Goal: Find specific page/section: Find specific page/section

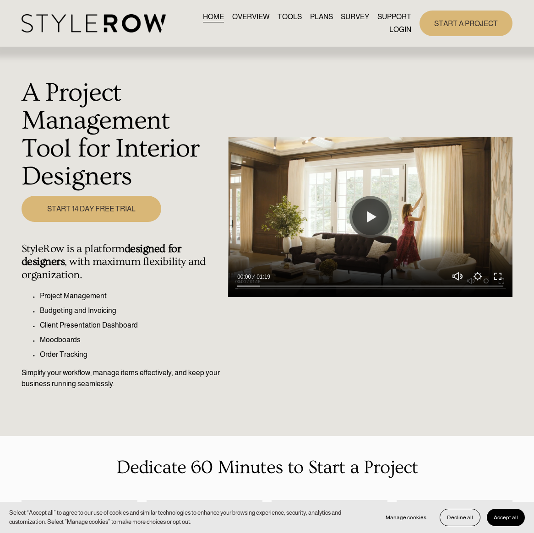
click at [400, 29] on link "LOGIN" at bounding box center [400, 29] width 22 height 12
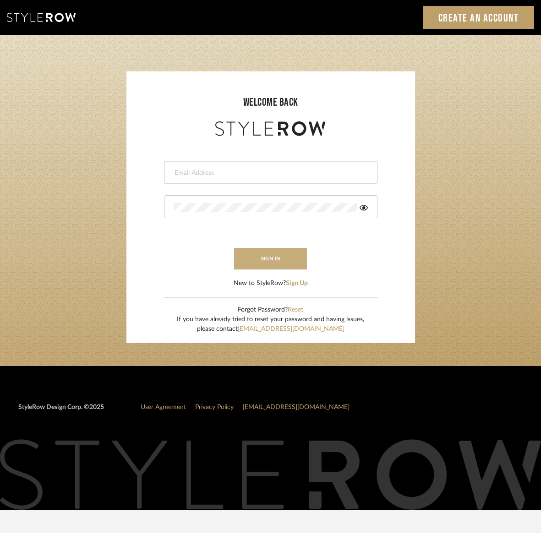
type input "kristin@onyxandoakinteriors.com"
click at [288, 257] on button "sign in" at bounding box center [270, 259] width 73 height 22
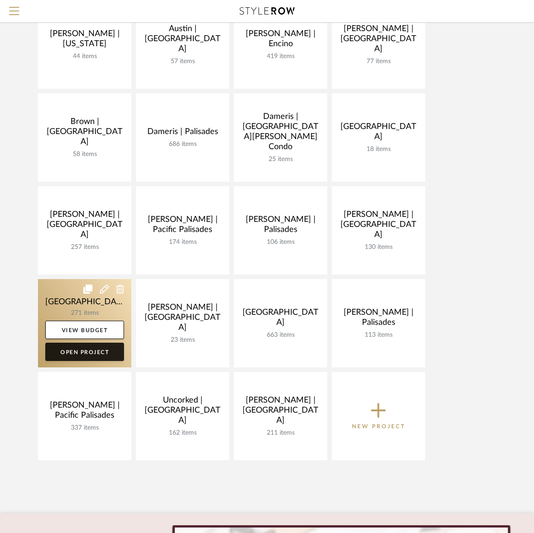
scroll to position [130, 0]
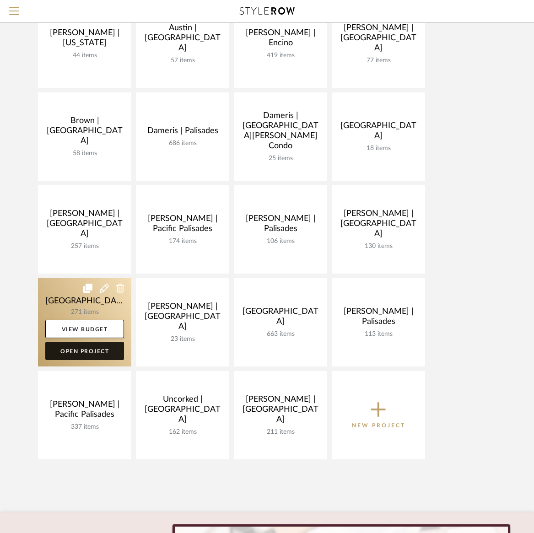
click at [75, 352] on link "Open Project" at bounding box center [84, 351] width 79 height 18
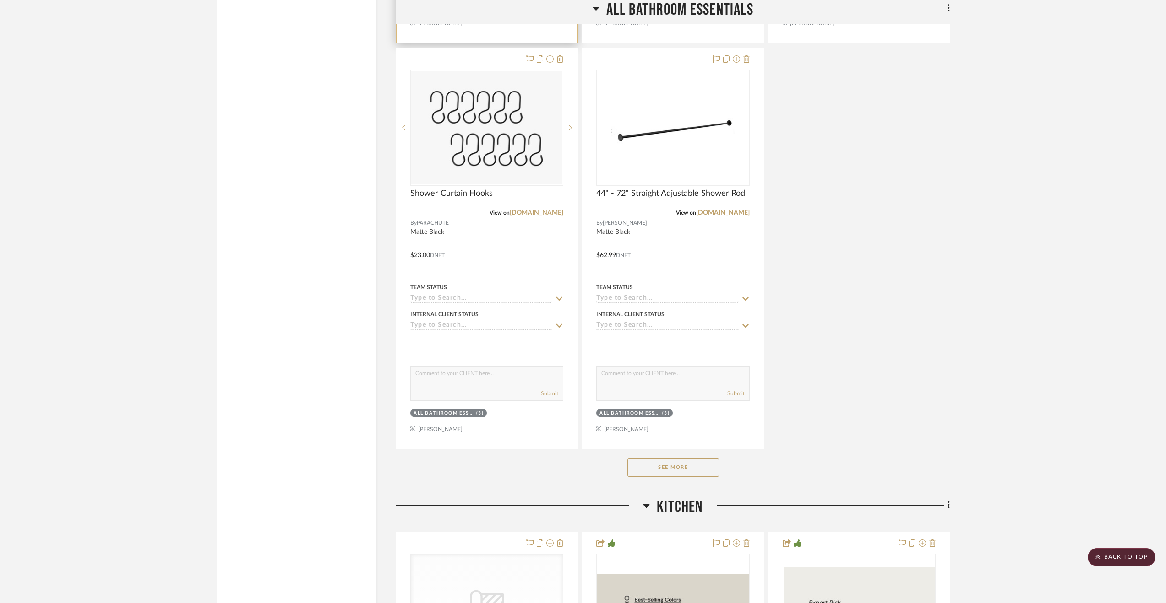
scroll to position [5946, 0]
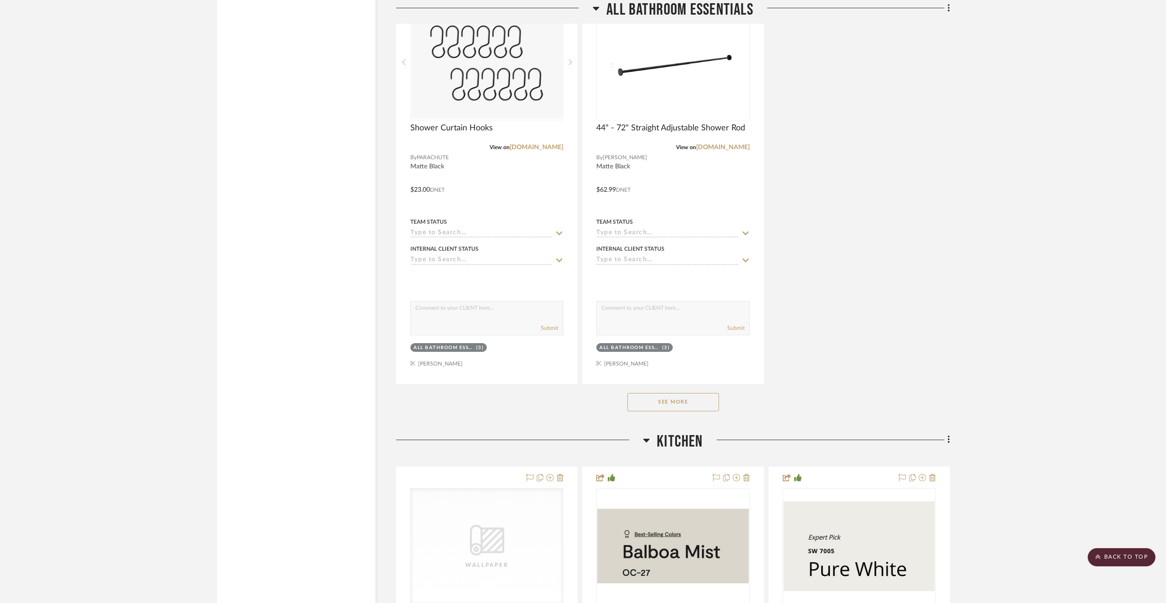
click at [680, 393] on button "See More" at bounding box center [673, 402] width 92 height 18
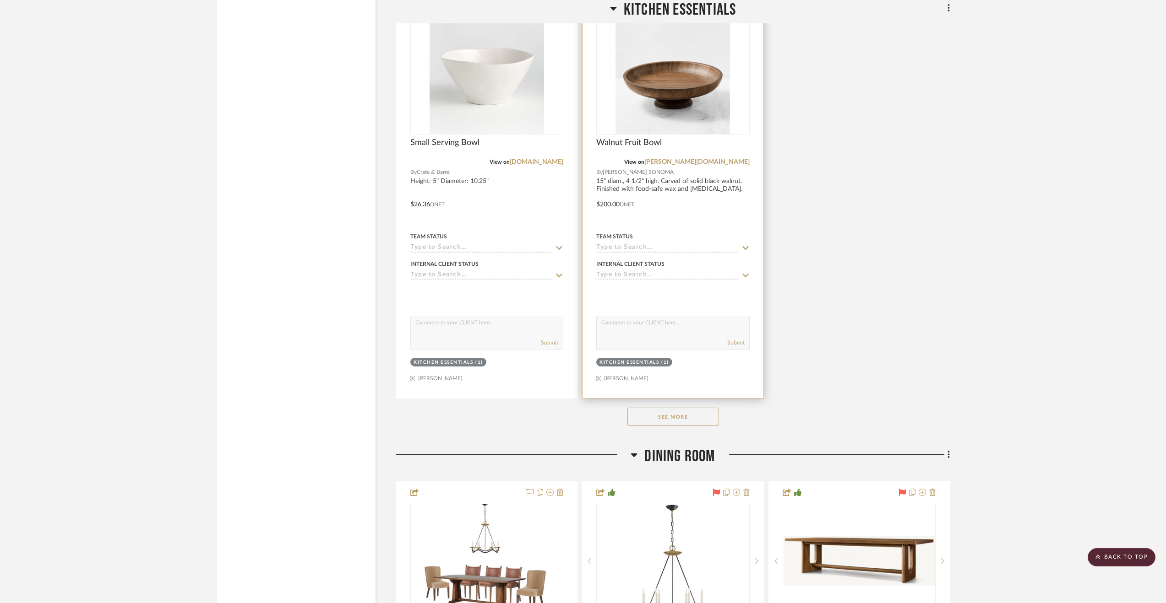
scroll to position [8536, 0]
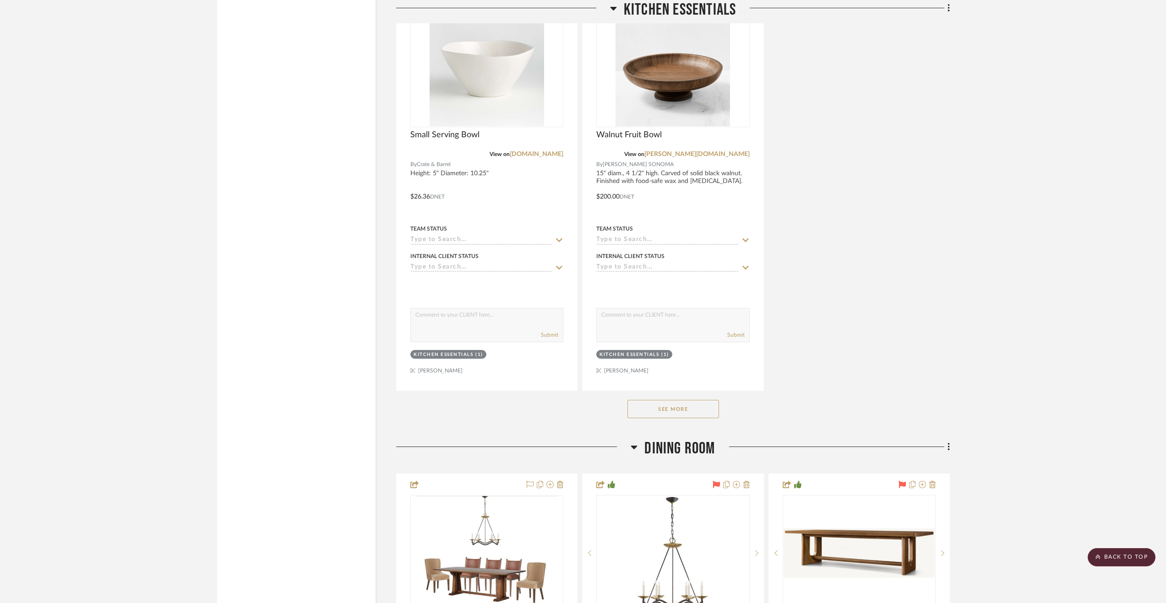
click at [675, 400] on button "See More" at bounding box center [673, 409] width 92 height 18
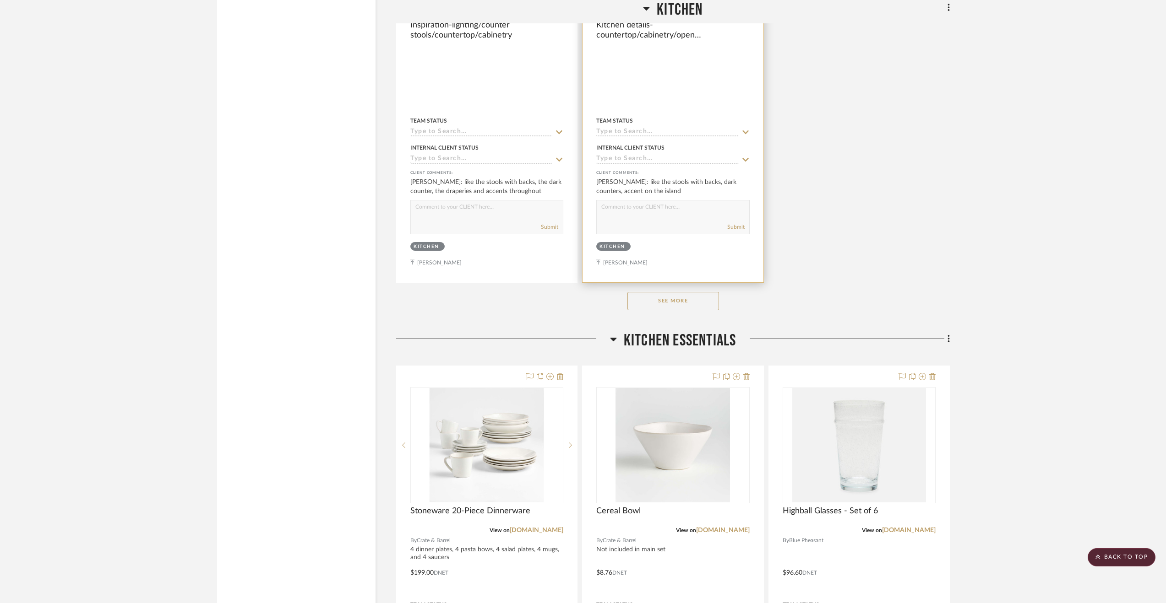
scroll to position [7349, 0]
click at [680, 291] on button "See More" at bounding box center [673, 300] width 92 height 18
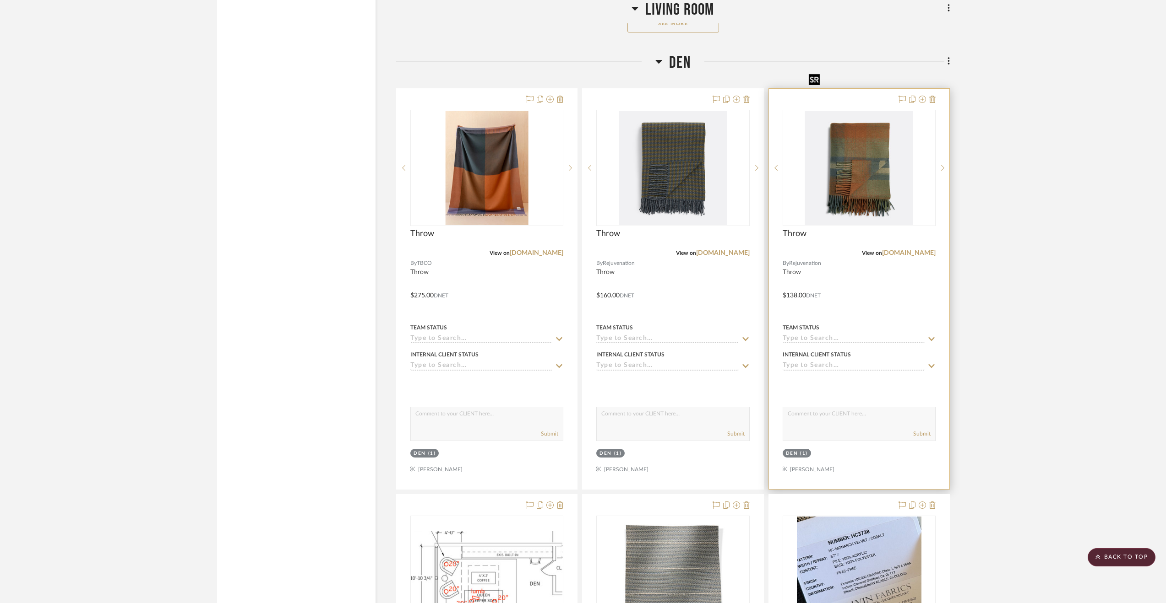
scroll to position [13144, 0]
click at [941, 164] on icon at bounding box center [942, 167] width 3 height 6
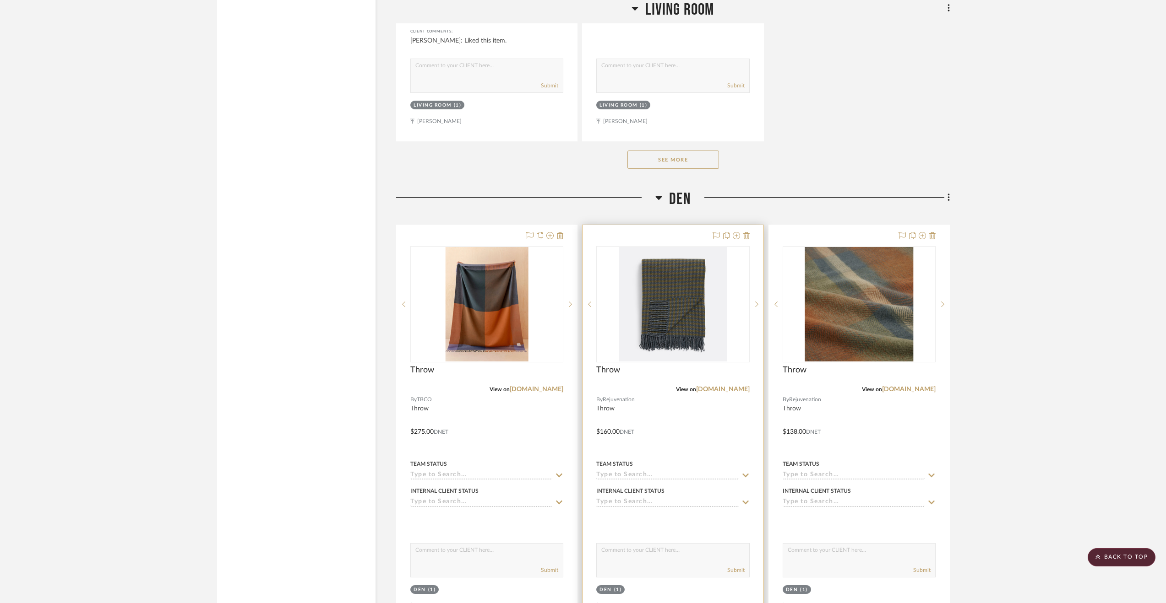
scroll to position [13006, 0]
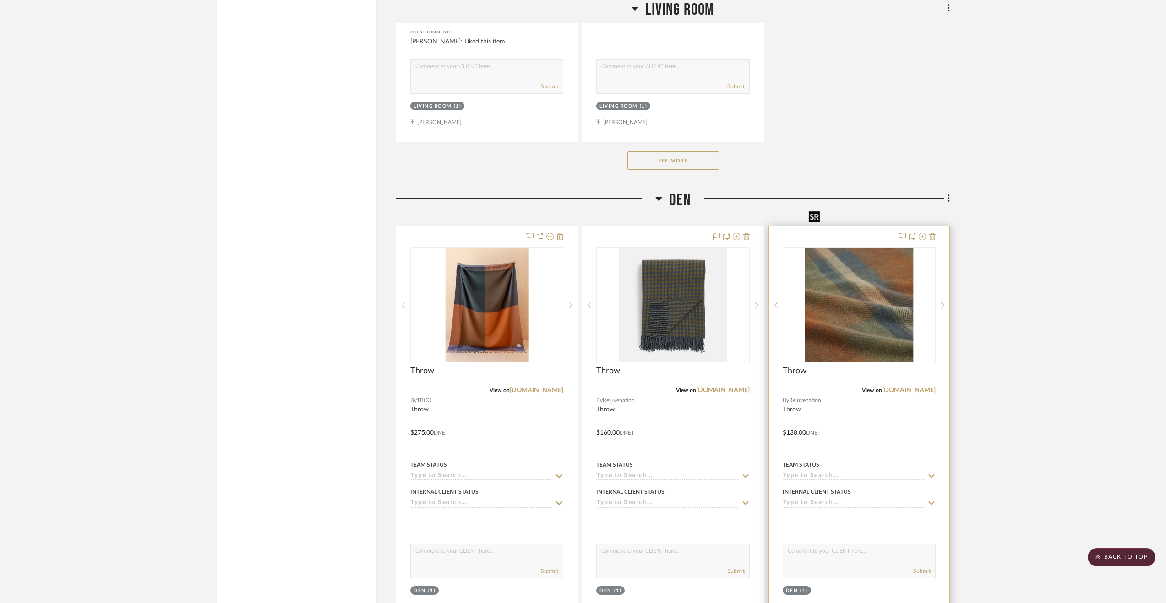
click at [857, 283] on img "1" at bounding box center [859, 305] width 108 height 114
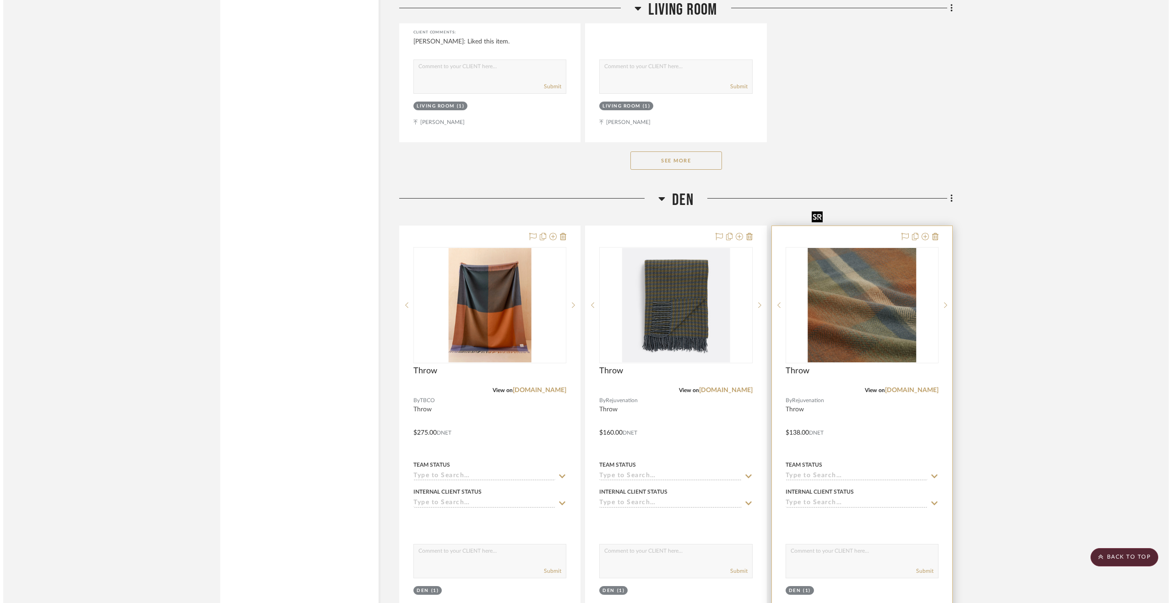
scroll to position [0, 0]
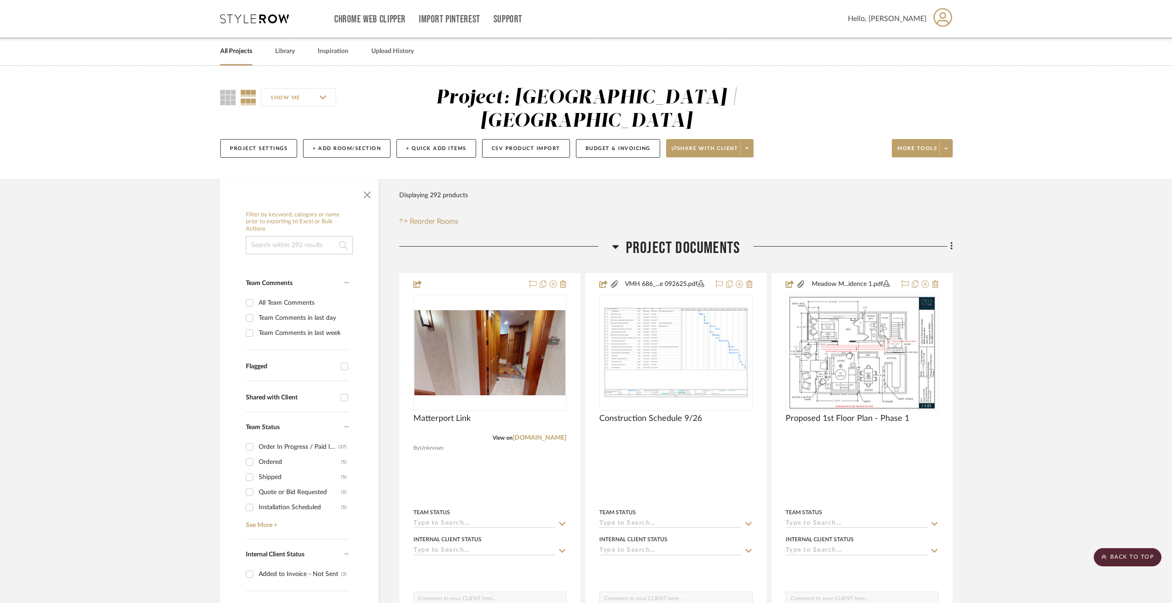
click at [0, 0] on div at bounding box center [0, 0] width 0 height 0
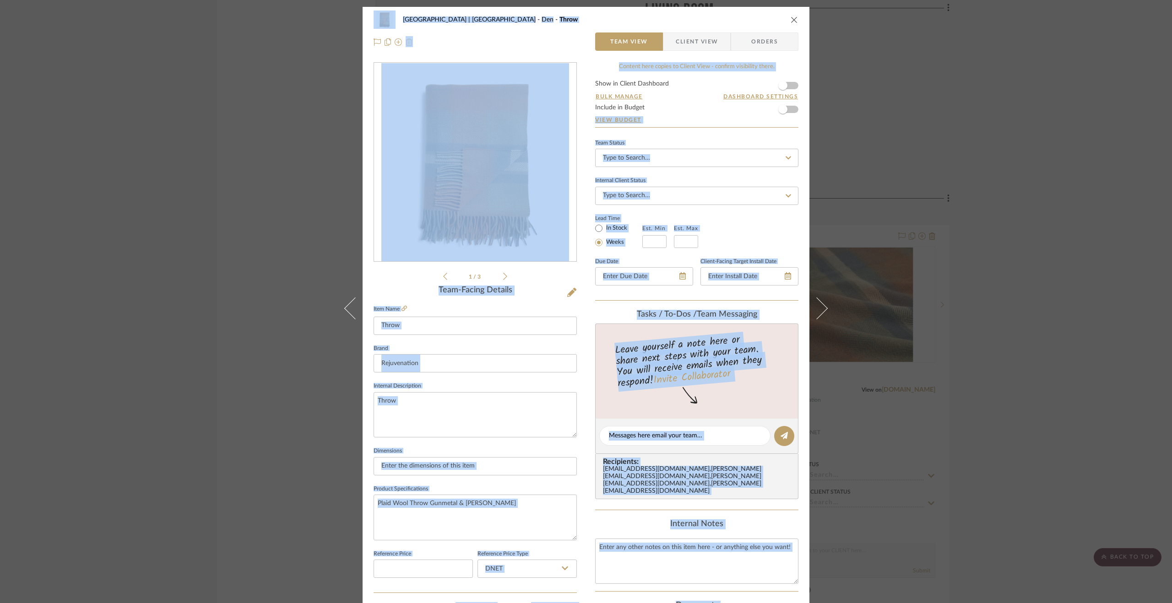
click at [791, 18] on icon "close" at bounding box center [794, 19] width 7 height 7
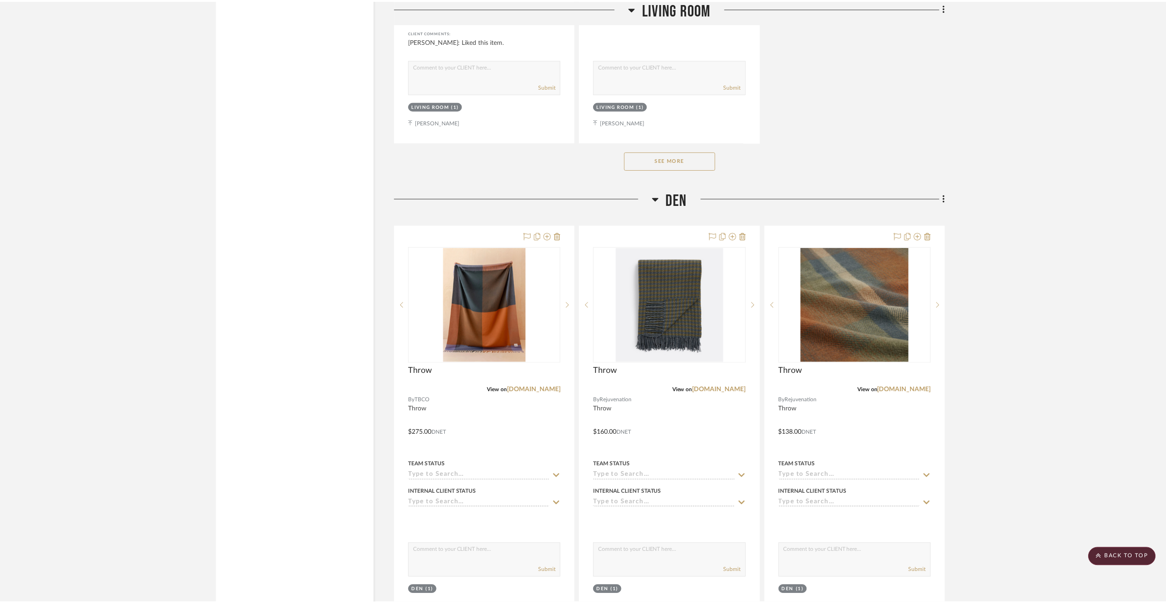
scroll to position [13006, 0]
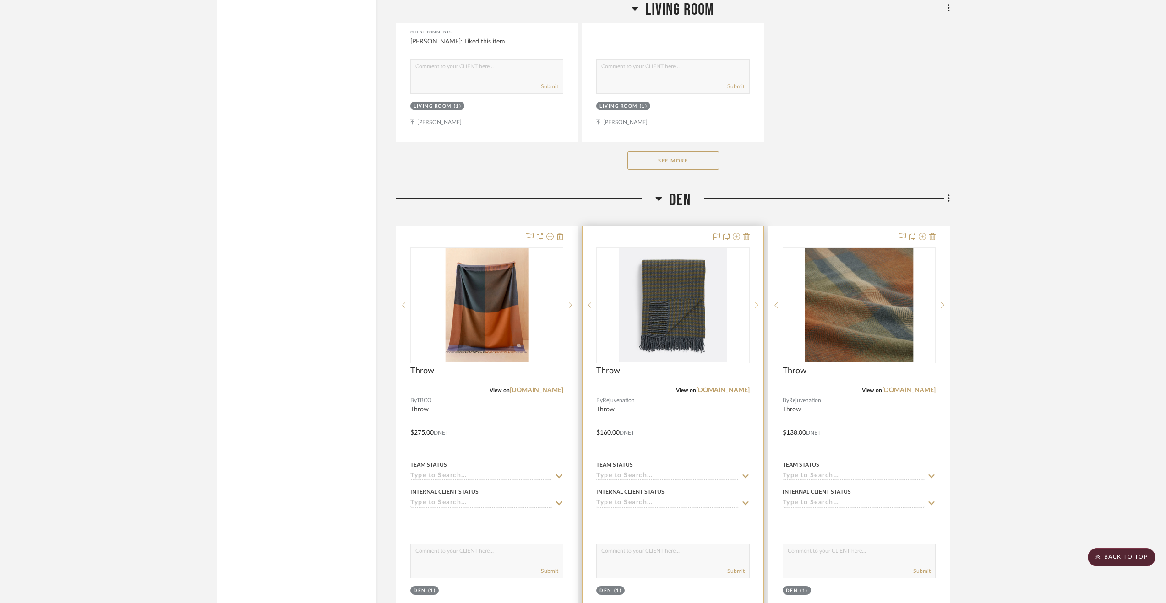
click at [756, 302] on icon at bounding box center [756, 305] width 3 height 6
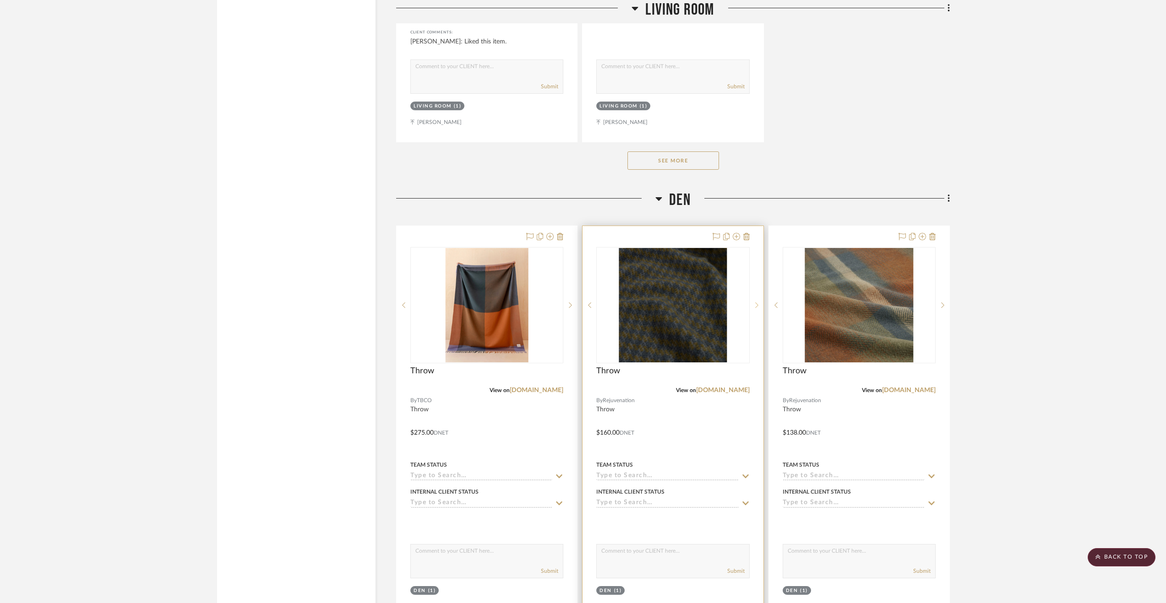
click at [756, 302] on icon at bounding box center [756, 305] width 3 height 6
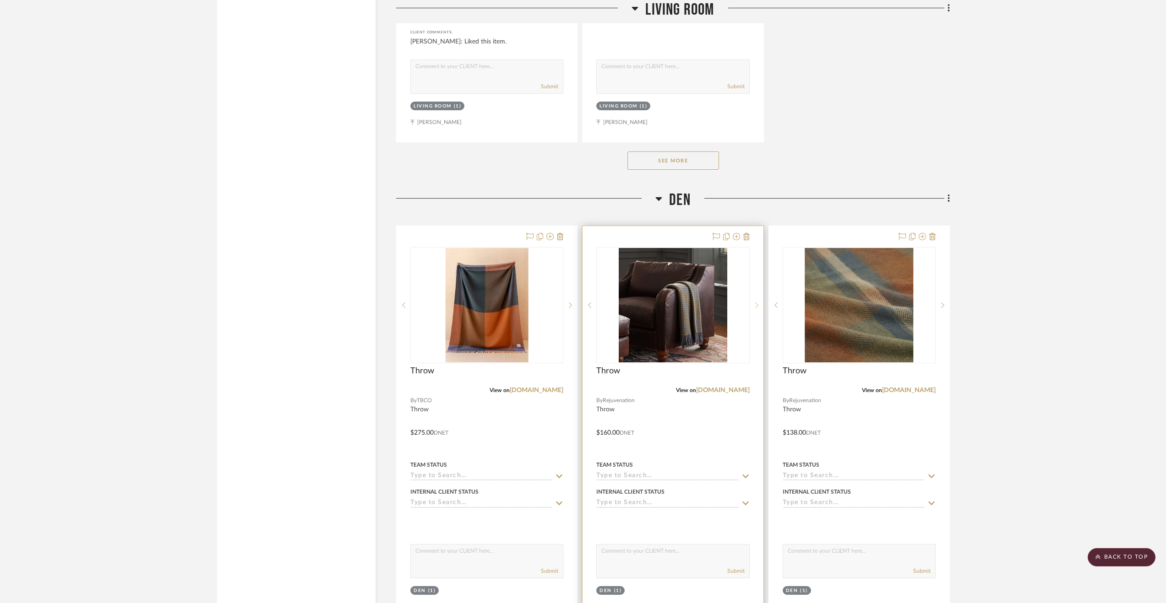
click at [756, 302] on icon at bounding box center [756, 305] width 3 height 6
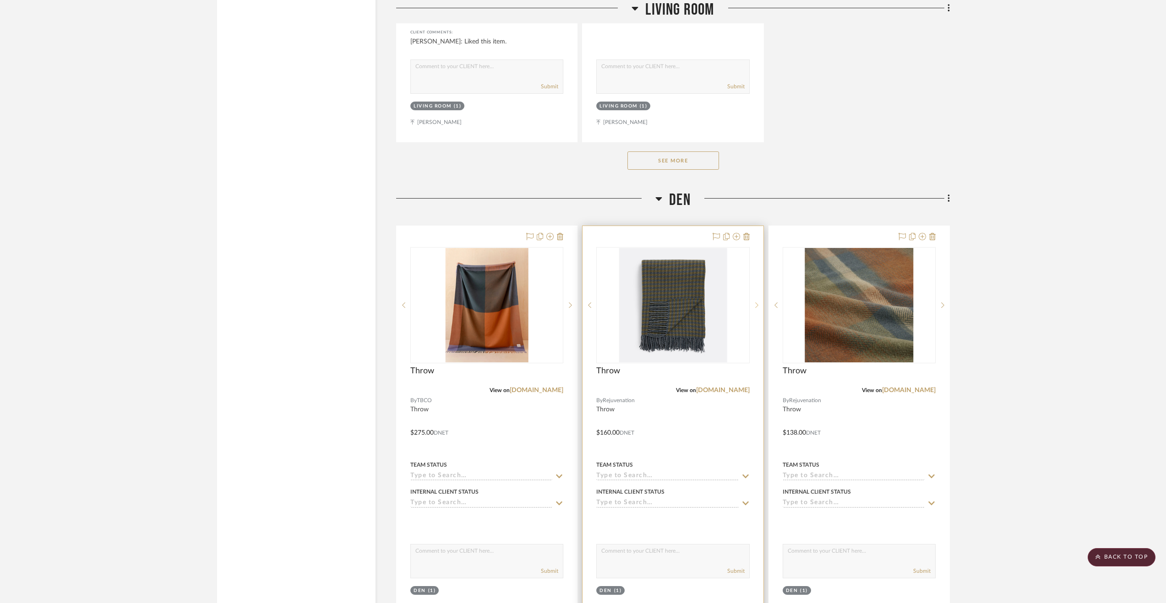
click at [756, 302] on icon at bounding box center [756, 305] width 3 height 6
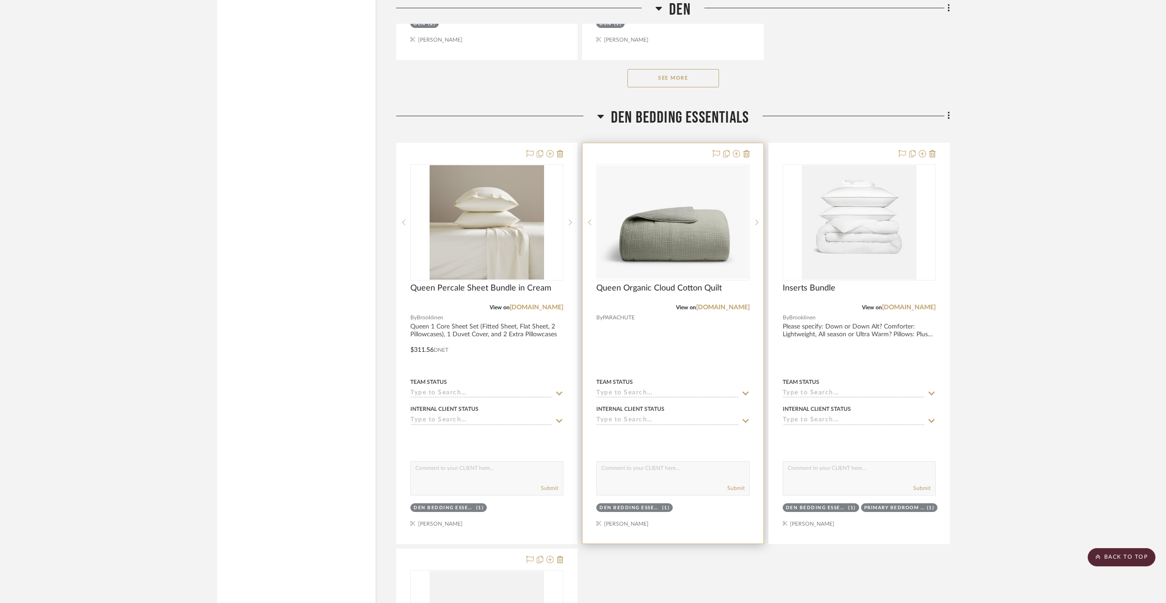
scroll to position [14378, 0]
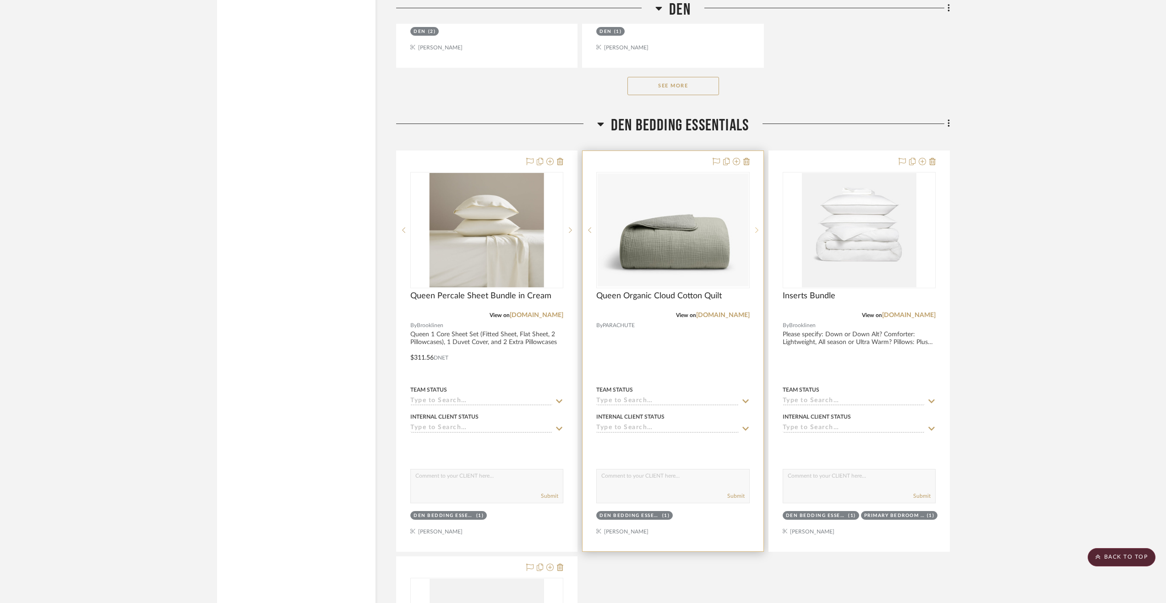
click at [758, 227] on sr-next-btn at bounding box center [756, 230] width 14 height 6
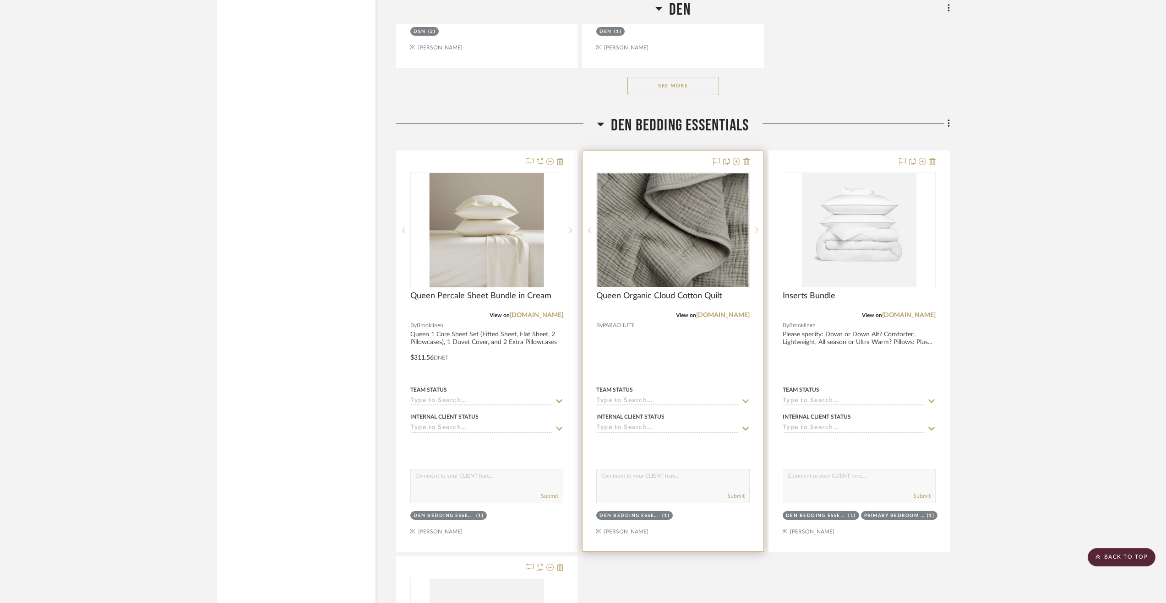
click at [757, 228] on icon at bounding box center [756, 230] width 3 height 5
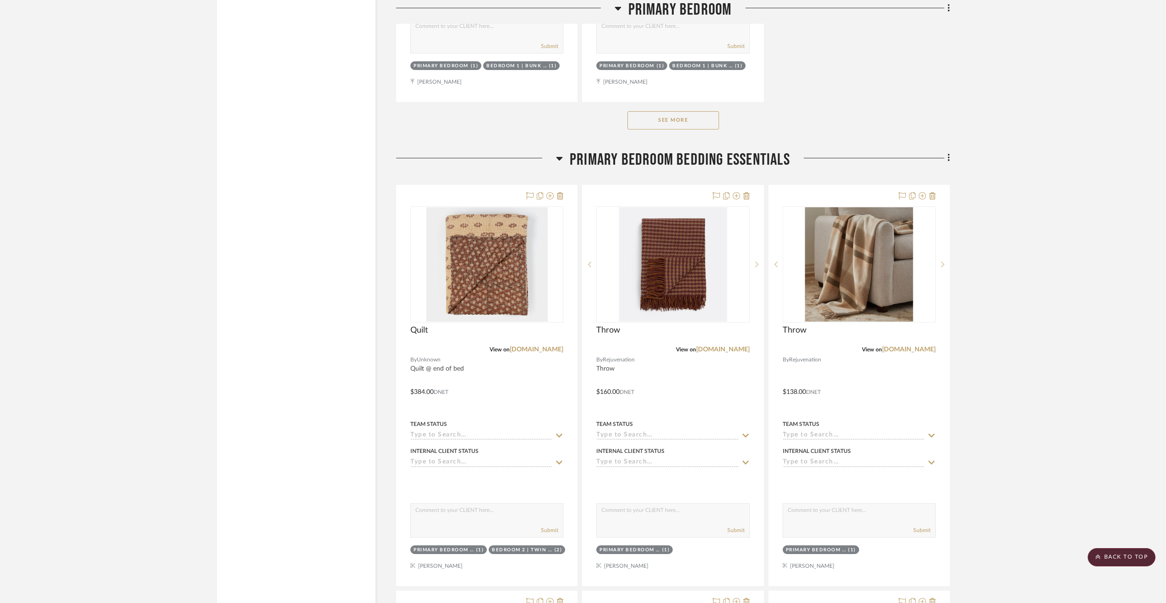
scroll to position [18643, 0]
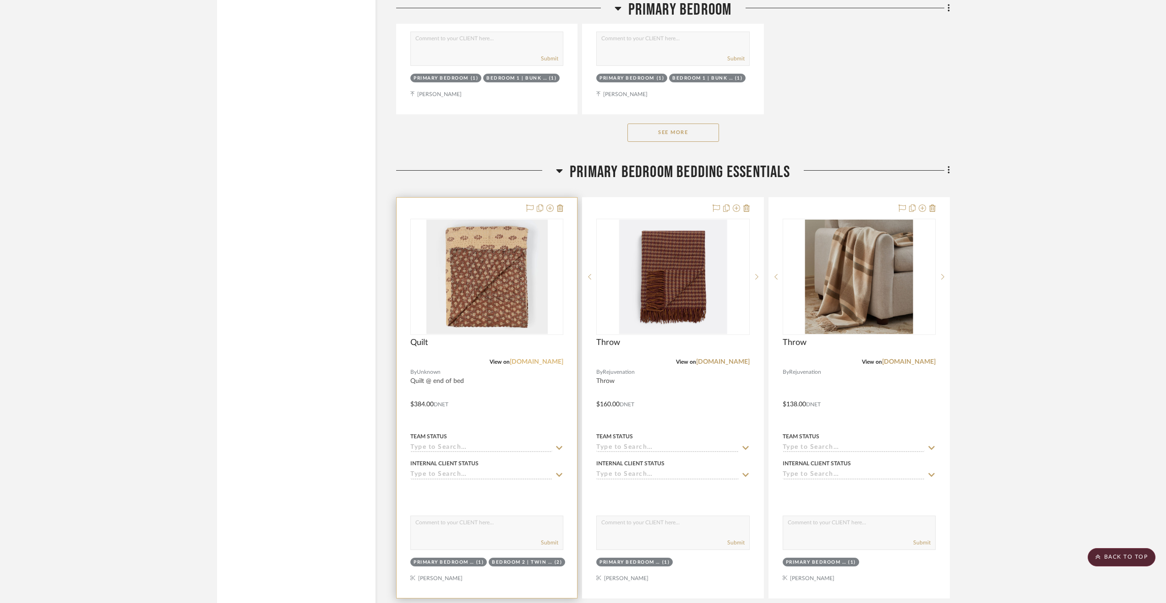
click at [510, 359] on link "[DOMAIN_NAME]" at bounding box center [537, 362] width 54 height 6
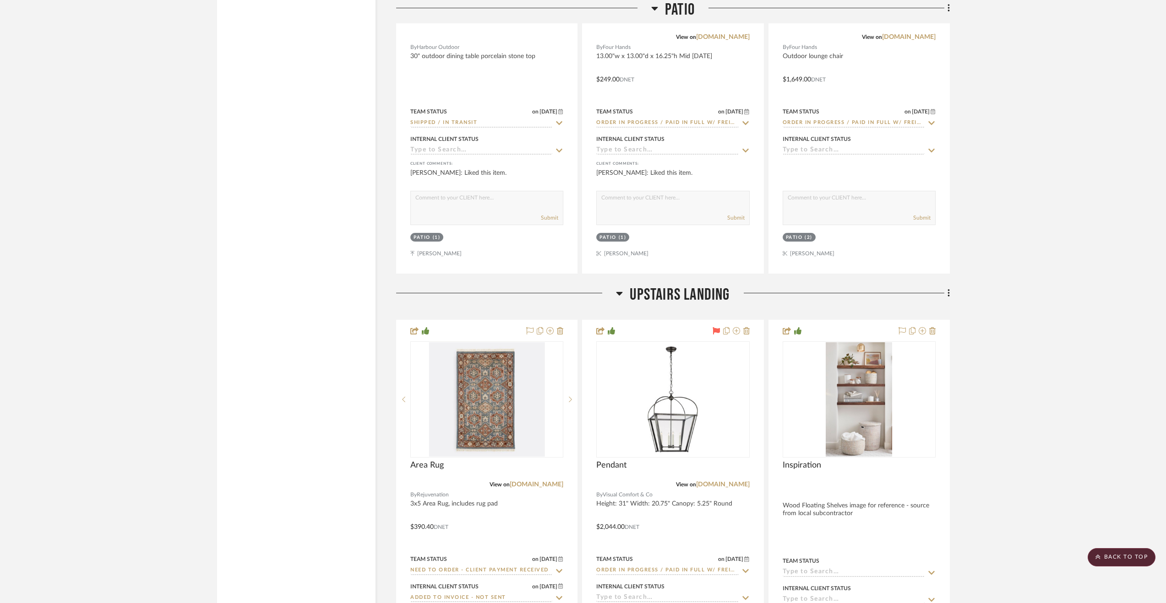
scroll to position [16610, 0]
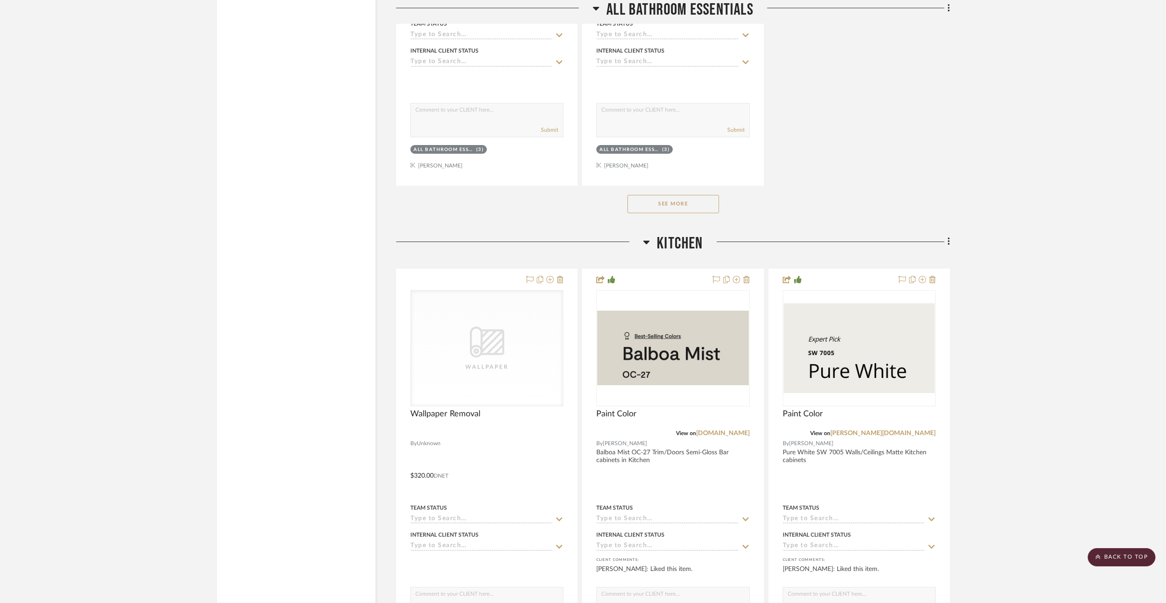
scroll to position [6142, 0]
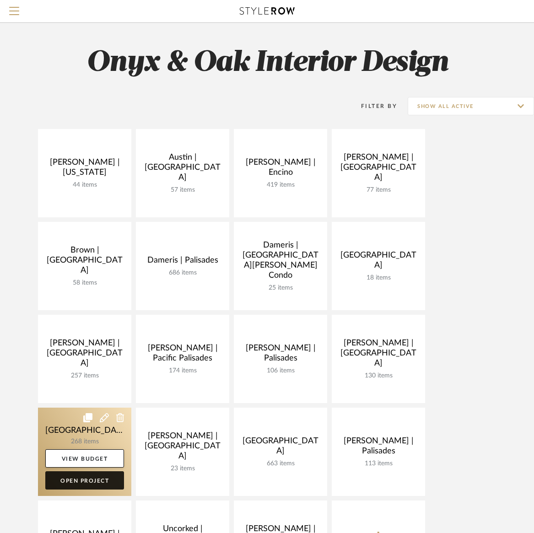
click at [84, 481] on link "Open Project" at bounding box center [84, 481] width 79 height 18
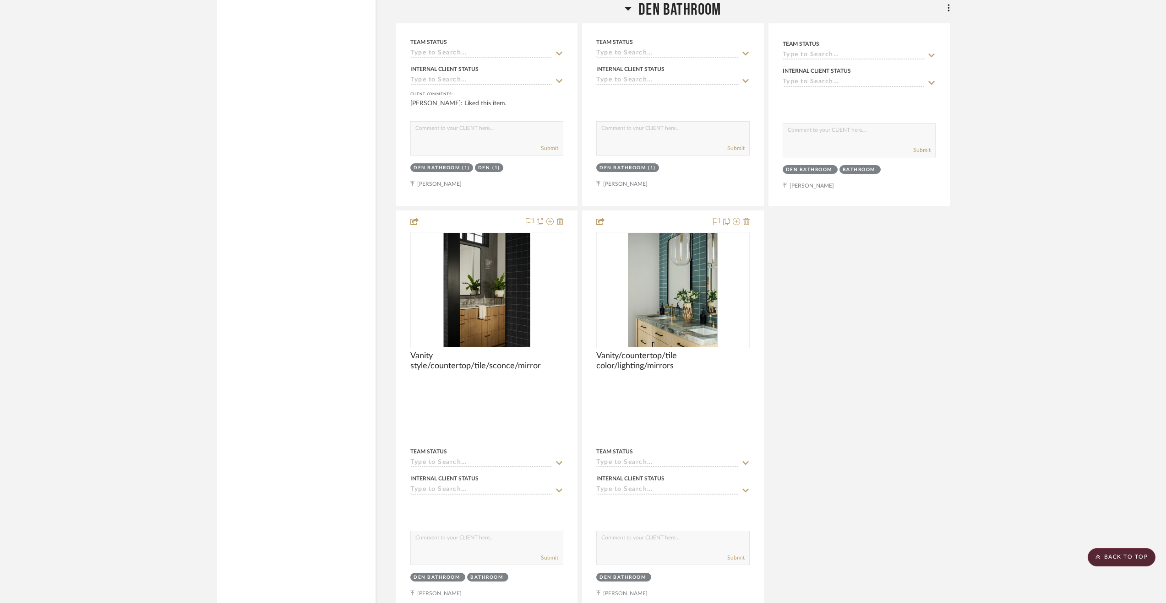
scroll to position [13937, 0]
